Goal: Information Seeking & Learning: Learn about a topic

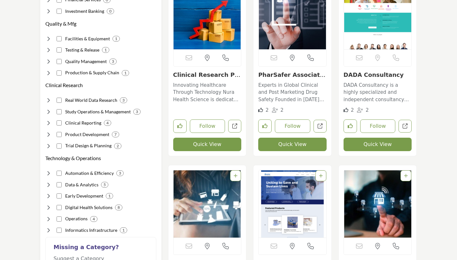
scroll to position [395, 0]
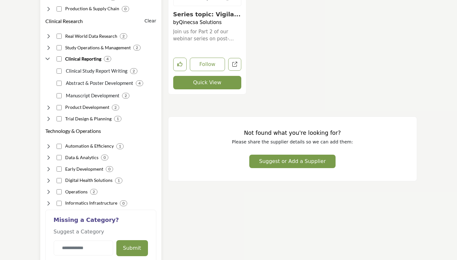
scroll to position [458, 0]
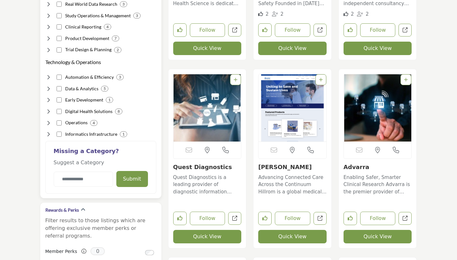
scroll to position [469, 0]
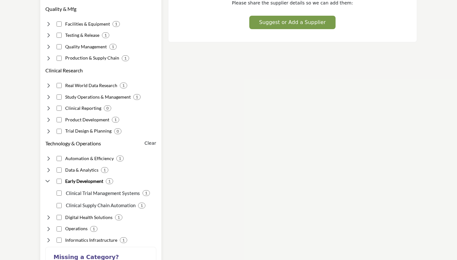
scroll to position [410, 0]
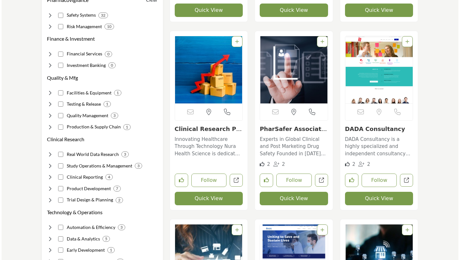
scroll to position [342, 0]
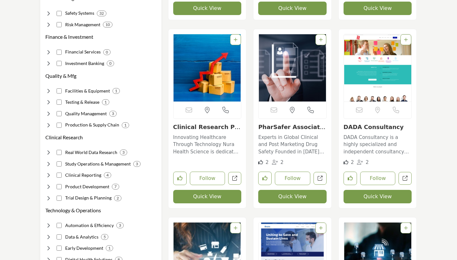
click at [301, 198] on button "Quick View" at bounding box center [292, 196] width 68 height 13
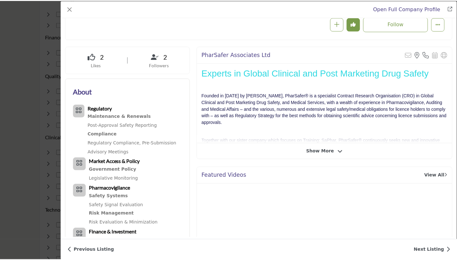
scroll to position [101, 0]
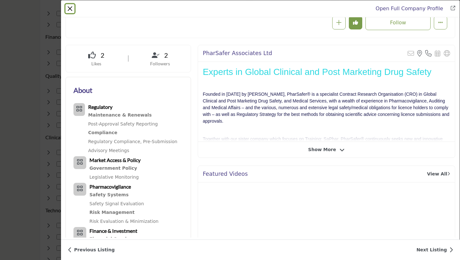
click at [68, 8] on button "Close" at bounding box center [70, 8] width 9 height 9
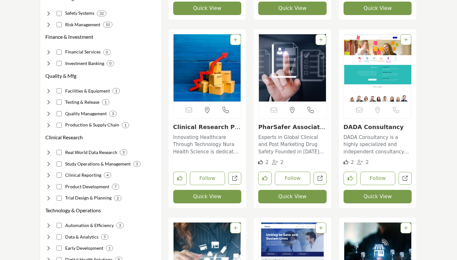
click at [187, 125] on link "Clinical Research Pr..." at bounding box center [206, 130] width 67 height 14
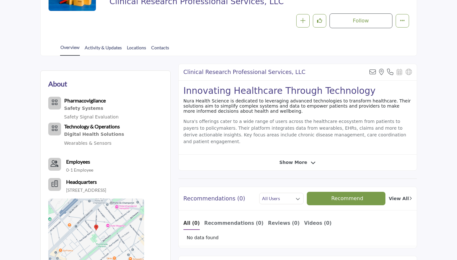
scroll to position [112, 0]
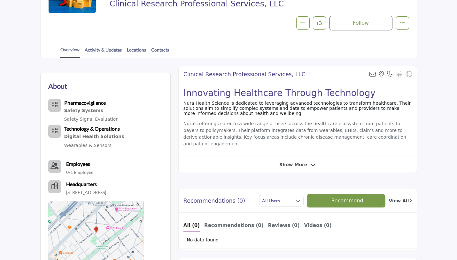
click at [294, 161] on span "Show More" at bounding box center [293, 164] width 28 height 7
click at [294, 161] on span "Show Less" at bounding box center [293, 164] width 27 height 7
click at [294, 161] on span "Show More" at bounding box center [293, 164] width 28 height 7
click at [294, 161] on span "Show Less" at bounding box center [293, 164] width 27 height 7
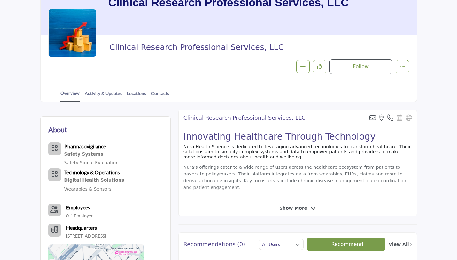
scroll to position [69, 0]
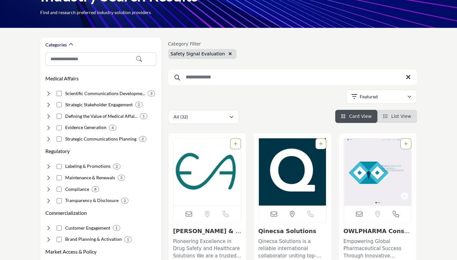
scroll to position [47, 0]
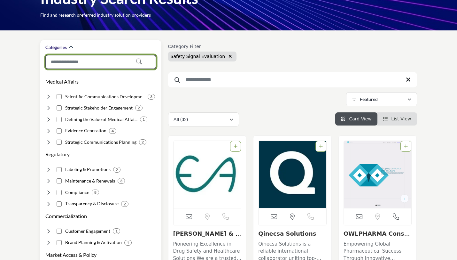
click at [79, 61] on input "Search Category" at bounding box center [100, 62] width 111 height 14
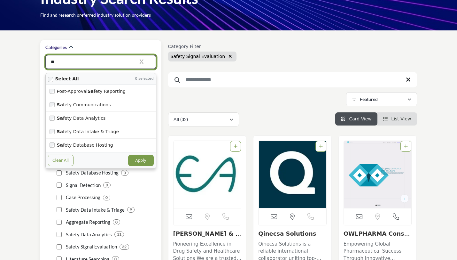
type input "*"
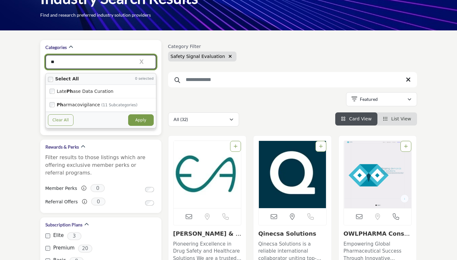
type input "*"
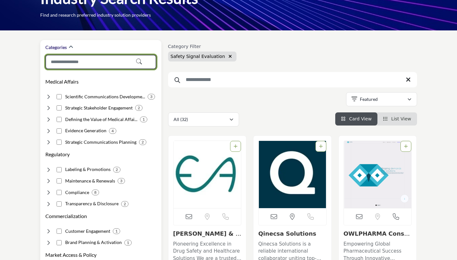
type input "*"
